Goal: Information Seeking & Learning: Learn about a topic

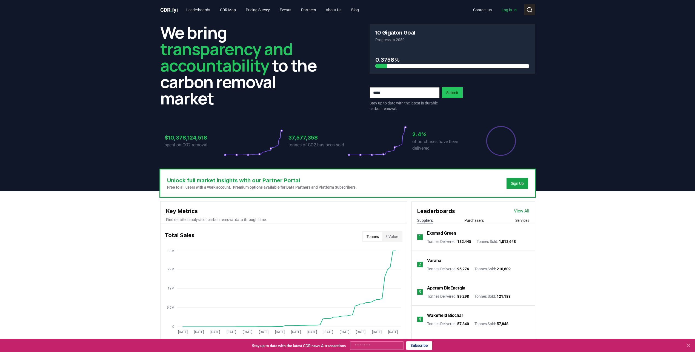
click at [526, 8] on icon at bounding box center [529, 10] width 7 height 7
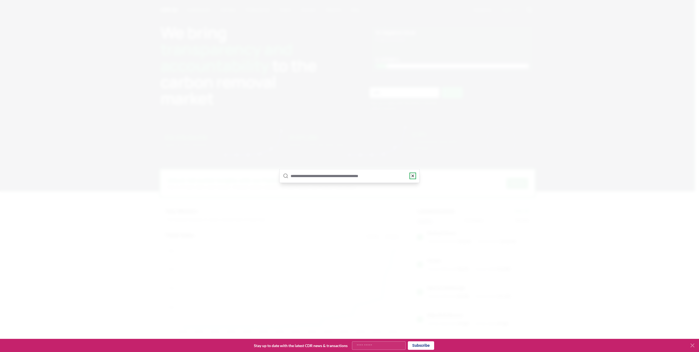
click at [412, 177] on icon "button" at bounding box center [412, 176] width 4 height 4
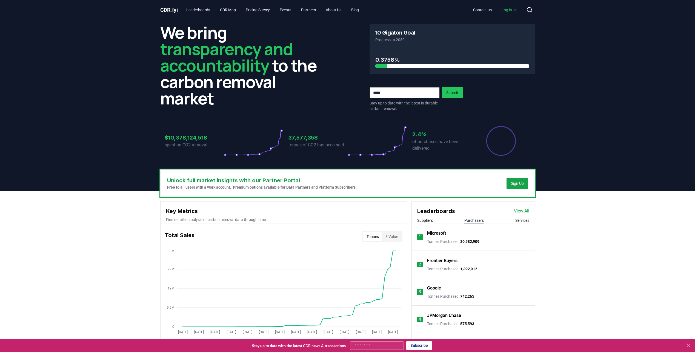
click at [480, 222] on button "Purchasers" at bounding box center [473, 219] width 19 height 5
click at [430, 221] on button "Suppliers" at bounding box center [425, 219] width 16 height 5
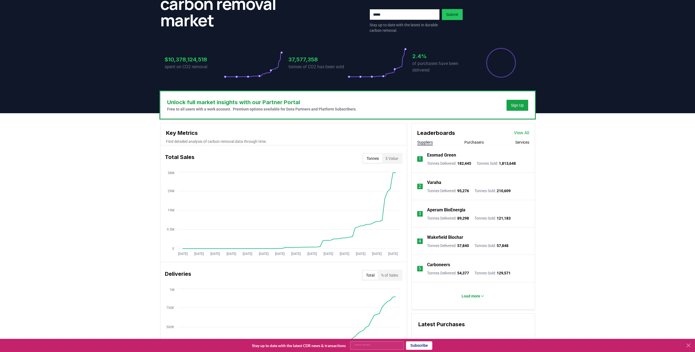
scroll to position [129, 0]
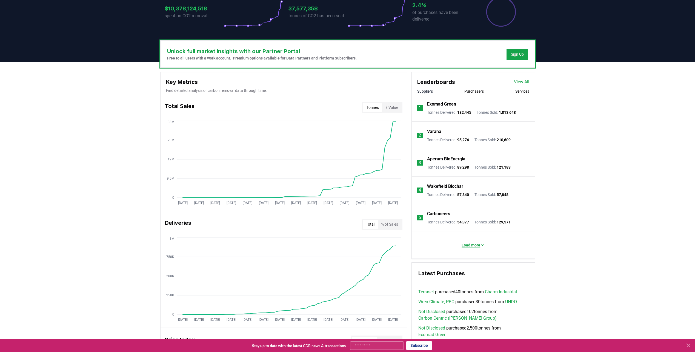
click at [470, 243] on p "Load more" at bounding box center [470, 244] width 19 height 5
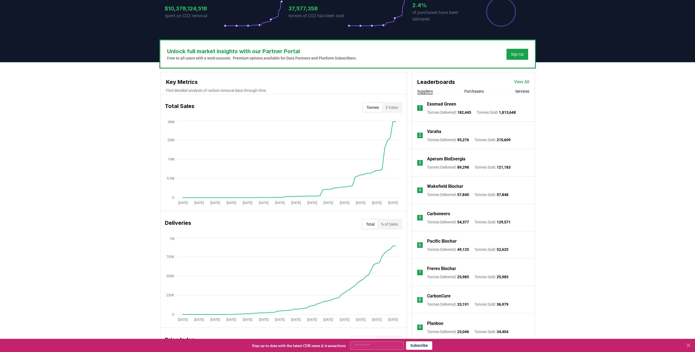
click at [472, 95] on li "1 Exomad Green Tonnes Delivered : 182,445 Tonnes Sold : 1,813,648" at bounding box center [473, 107] width 123 height 27
click at [473, 93] on button "Purchasers" at bounding box center [473, 90] width 19 height 5
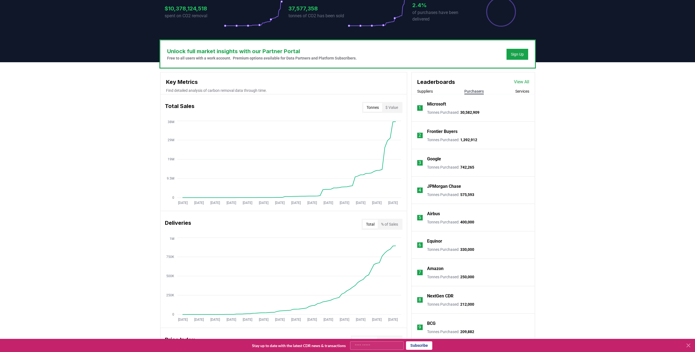
click at [520, 81] on link "View All" at bounding box center [521, 82] width 15 height 7
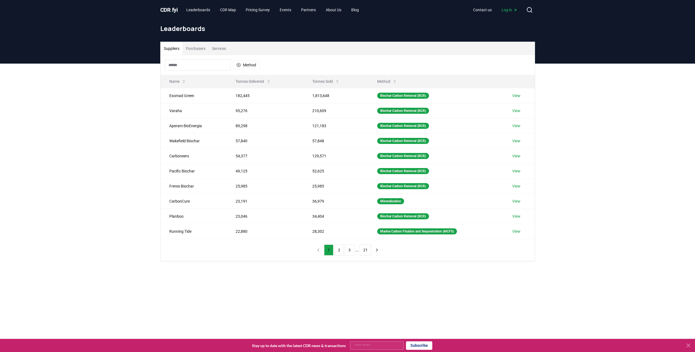
click at [192, 66] on input at bounding box center [198, 64] width 66 height 11
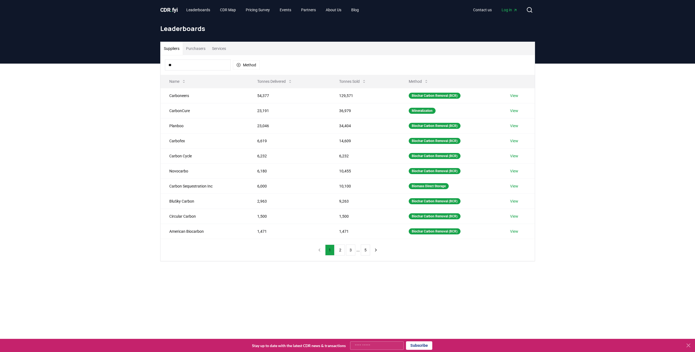
type input "***"
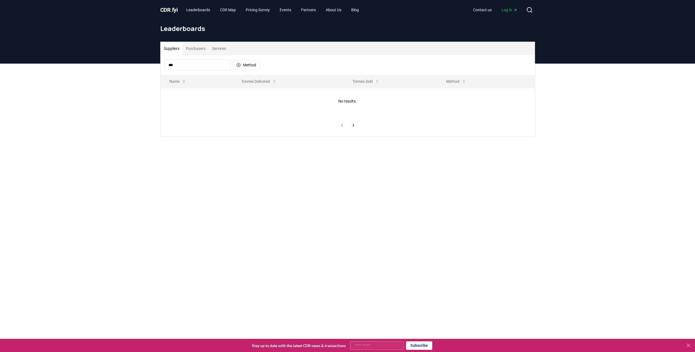
click at [192, 48] on button "Purchasers" at bounding box center [196, 48] width 26 height 13
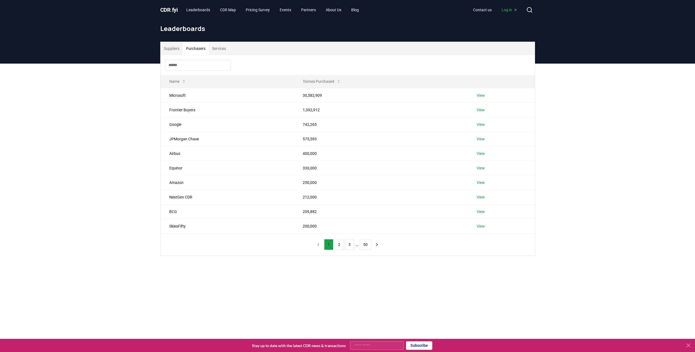
click at [184, 66] on input at bounding box center [198, 64] width 66 height 11
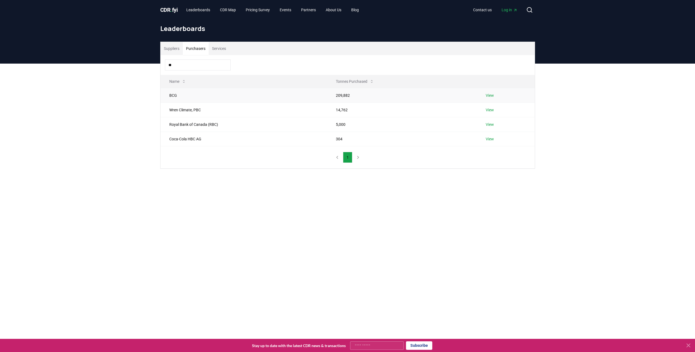
type input "**"
click at [171, 95] on td "BCG" at bounding box center [243, 95] width 167 height 15
click at [492, 95] on link "View" at bounding box center [489, 95] width 8 height 5
